Goal: Information Seeking & Learning: Stay updated

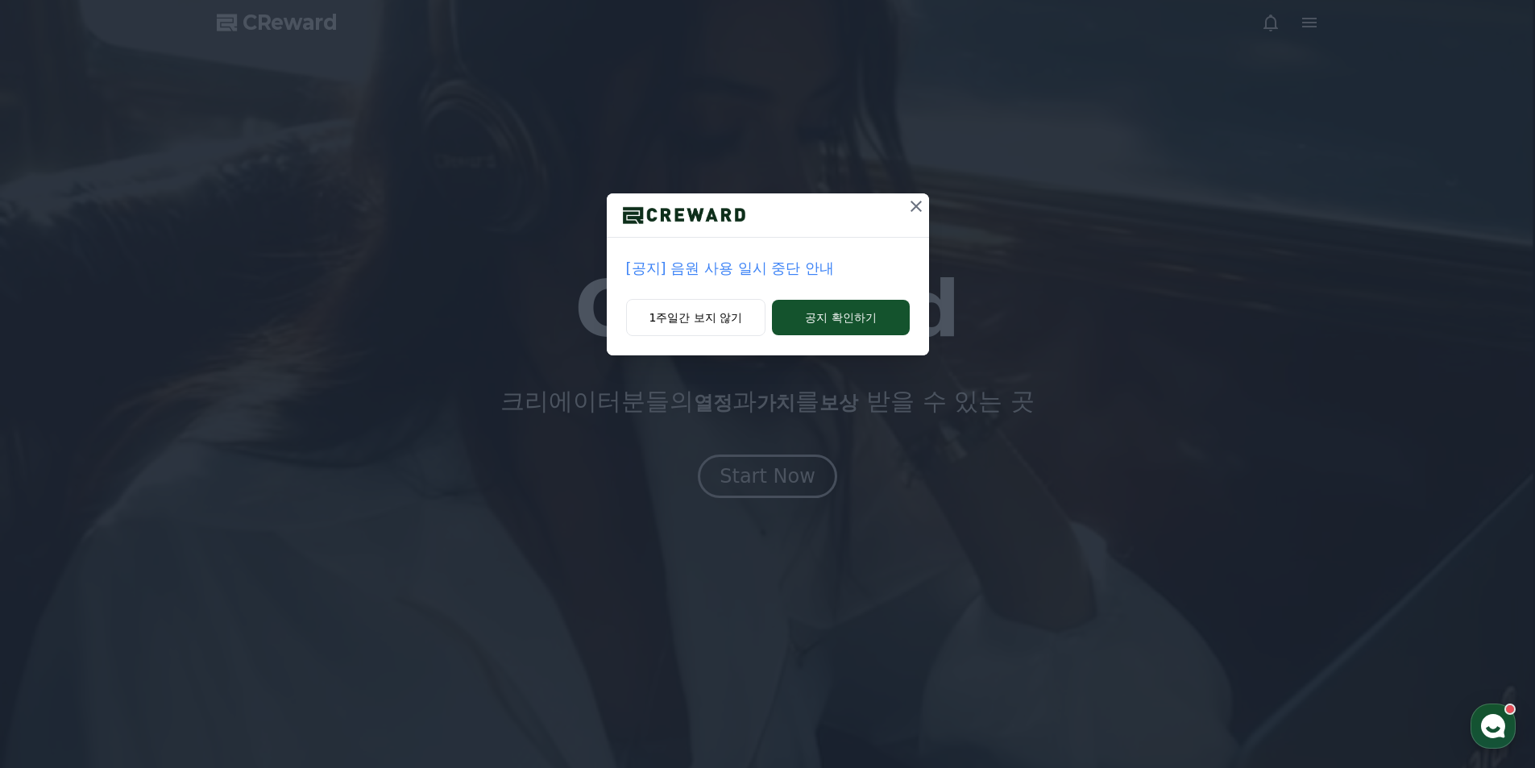
click at [808, 479] on div "[공지] 음원 사용 일시 중단 안내 1주일간 보지 않기 공지 확인하기" at bounding box center [767, 384] width 1535 height 768
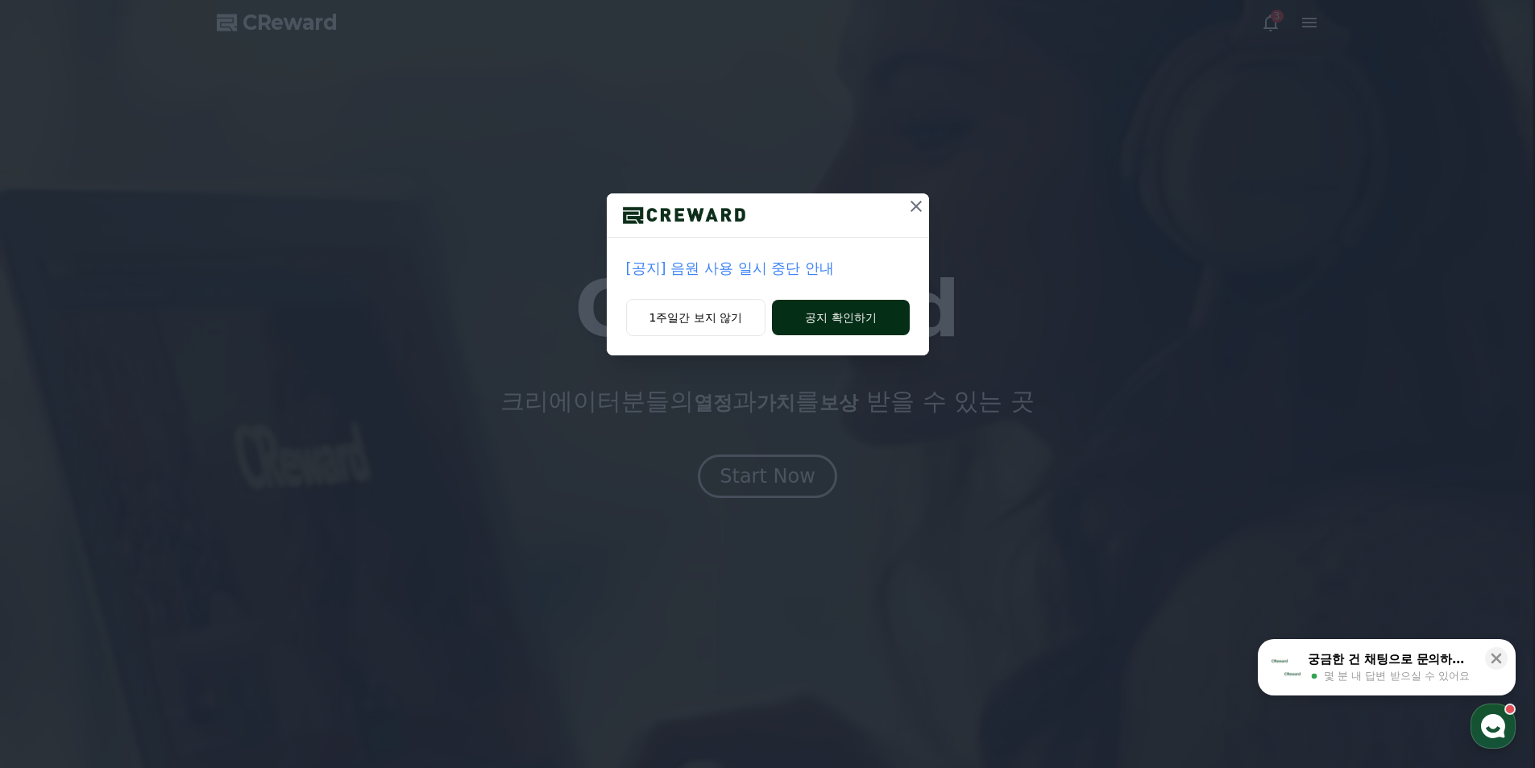
click at [815, 320] on button "공지 확인하기" at bounding box center [840, 317] width 137 height 35
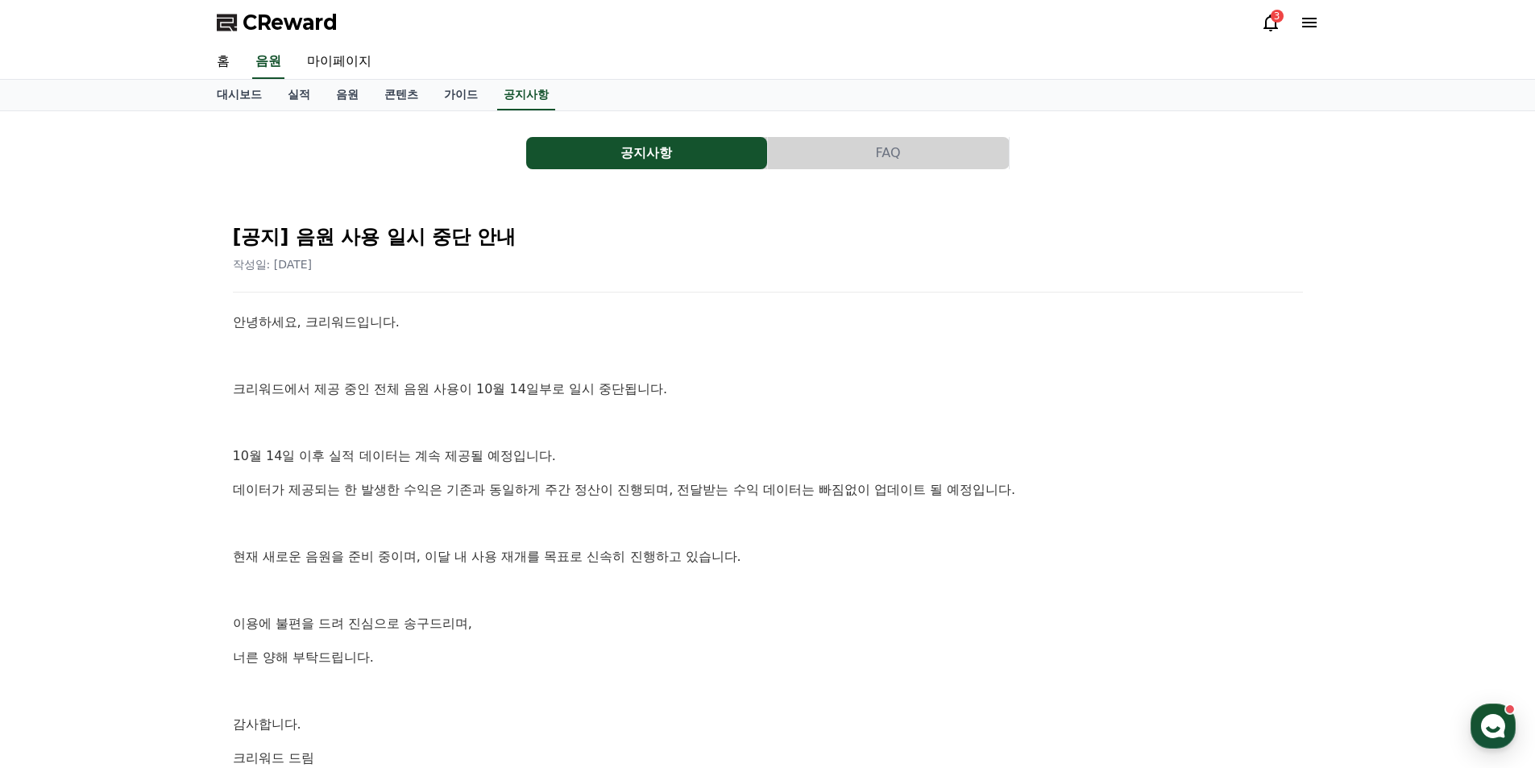
click at [1269, 26] on icon at bounding box center [1270, 22] width 19 height 19
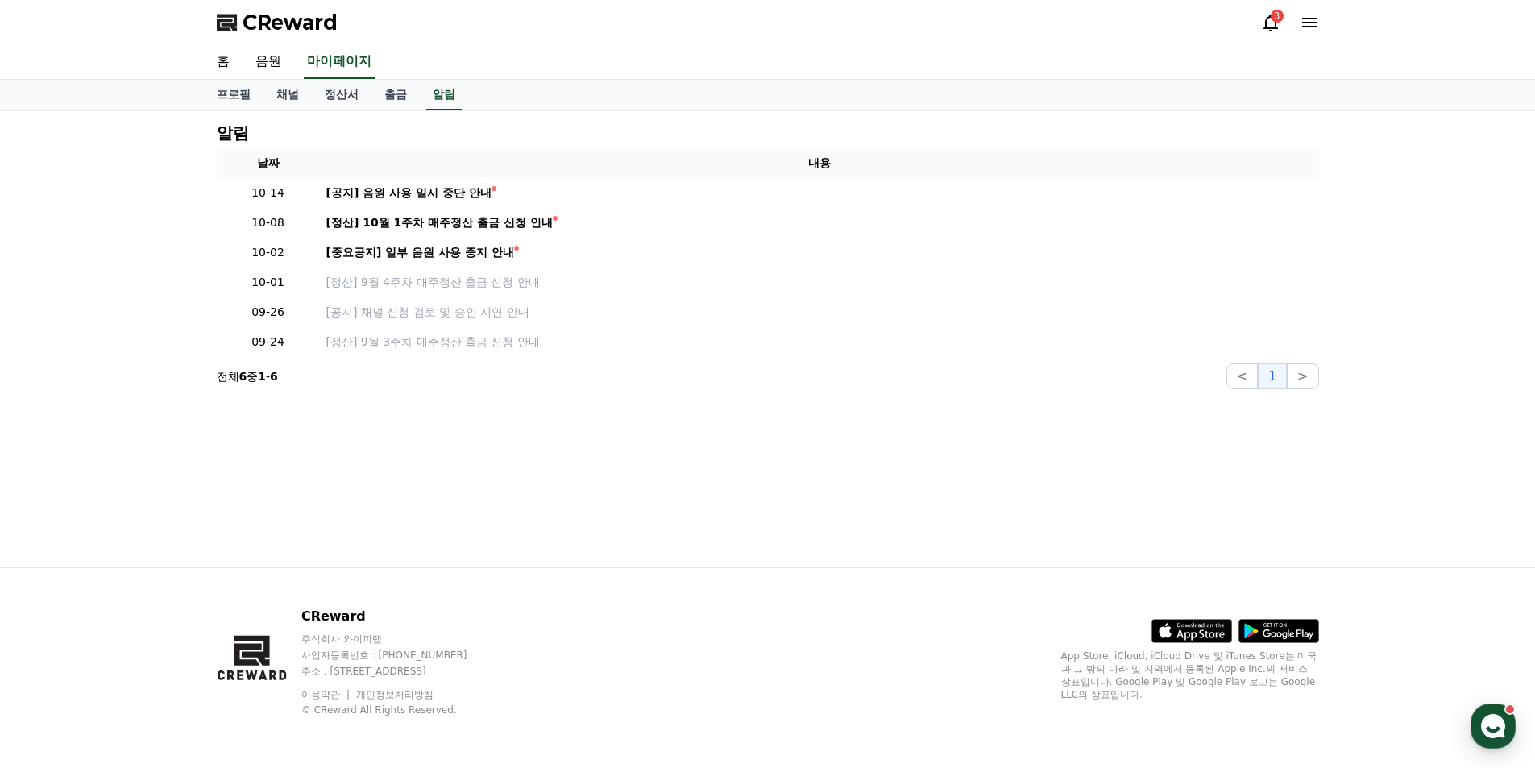
click at [297, 39] on div "CReward 3" at bounding box center [768, 22] width 1128 height 45
click at [292, 94] on link "채널" at bounding box center [288, 95] width 48 height 31
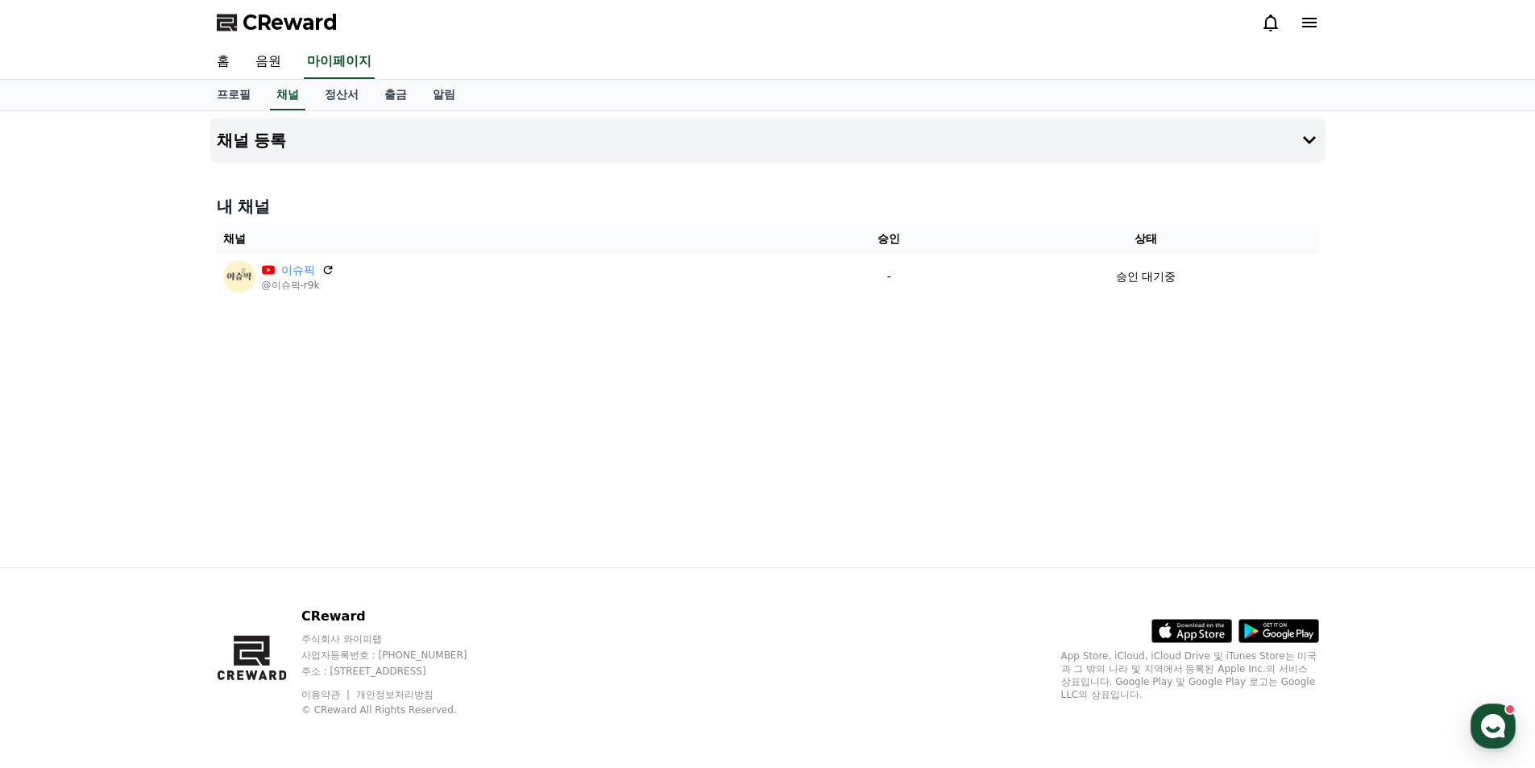
click at [265, 25] on span "CReward" at bounding box center [290, 23] width 95 height 26
